Goal: Task Accomplishment & Management: Use online tool/utility

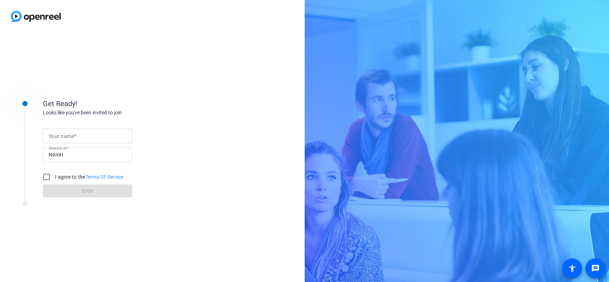
click at [88, 141] on div at bounding box center [88, 135] width 78 height 15
type input "[PERSON_NAME]"
click at [49, 175] on input "I agree to the Terms Of Service" at bounding box center [46, 177] width 14 height 14
checkbox input "true"
click at [72, 189] on span at bounding box center [87, 190] width 89 height 17
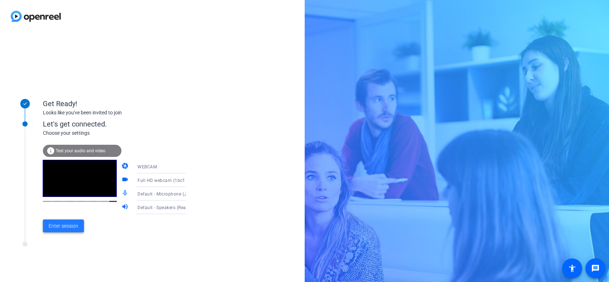
click at [74, 223] on span "Enter session" at bounding box center [64, 225] width 30 height 7
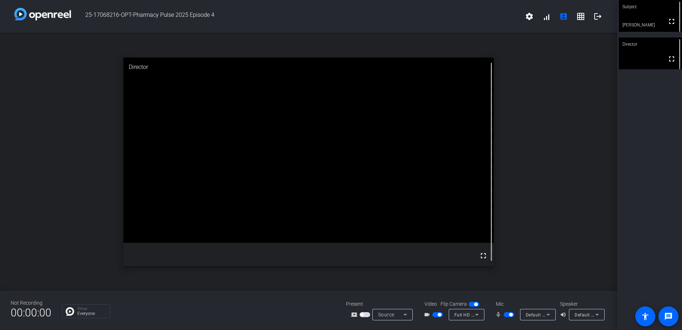
click at [366, 281] on span "button" at bounding box center [365, 314] width 11 height 5
click at [364, 281] on span "button" at bounding box center [365, 314] width 11 height 5
click at [367, 281] on span "button" at bounding box center [365, 314] width 11 height 5
click at [363, 281] on span "button" at bounding box center [365, 314] width 11 height 5
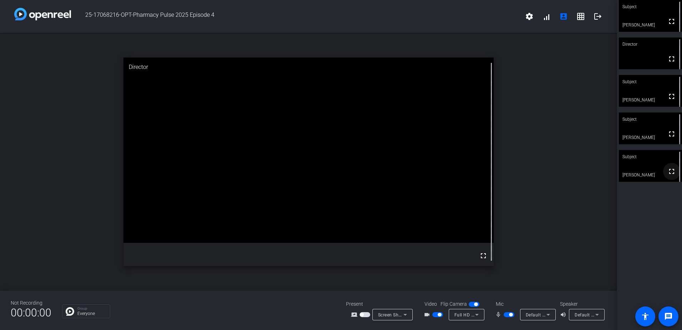
click at [608, 171] on mat-icon "fullscreen" at bounding box center [672, 171] width 9 height 9
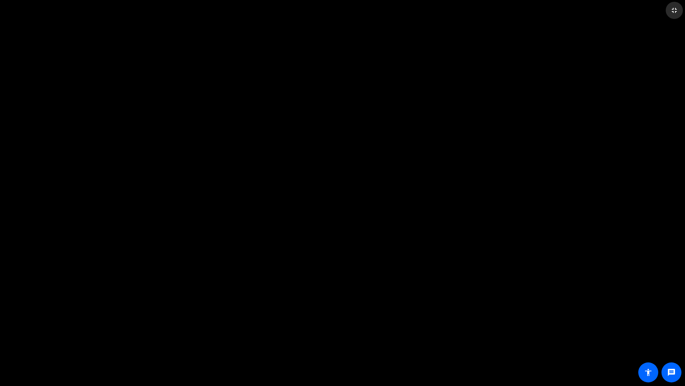
click at [608, 8] on mat-icon "fullscreen_exit" at bounding box center [674, 10] width 9 height 9
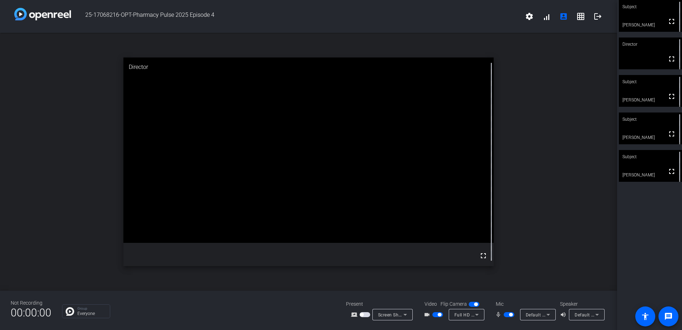
click at [608, 164] on video at bounding box center [650, 166] width 63 height 32
